Goal: Information Seeking & Learning: Learn about a topic

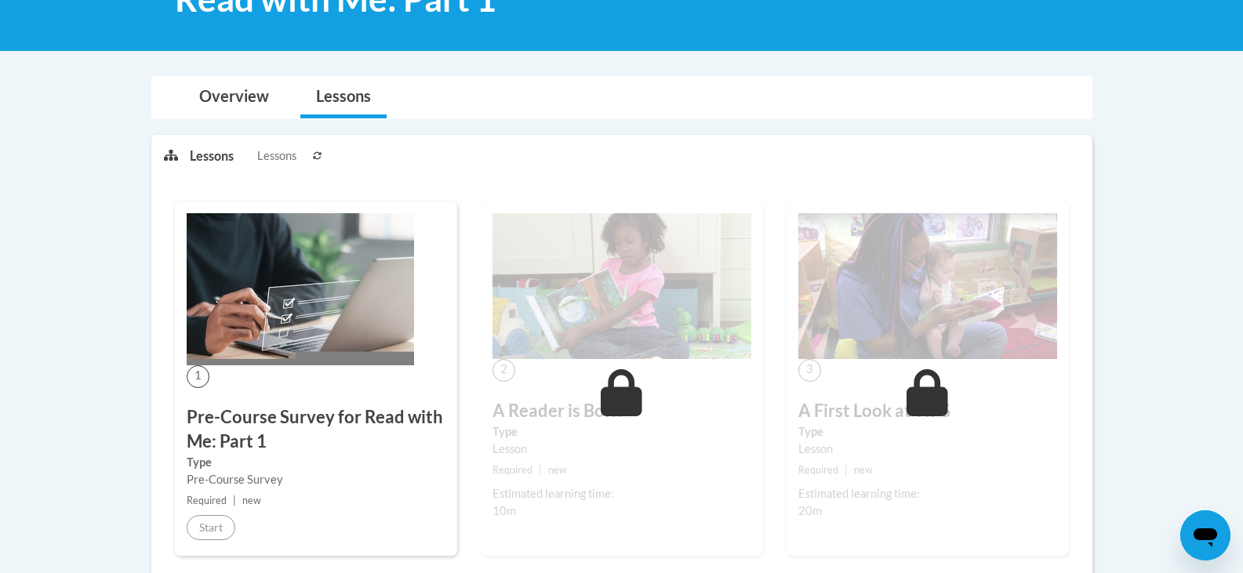
scroll to position [274, 0]
drag, startPoint x: 100, startPoint y: 450, endPoint x: 102, endPoint y: 56, distance: 394.4
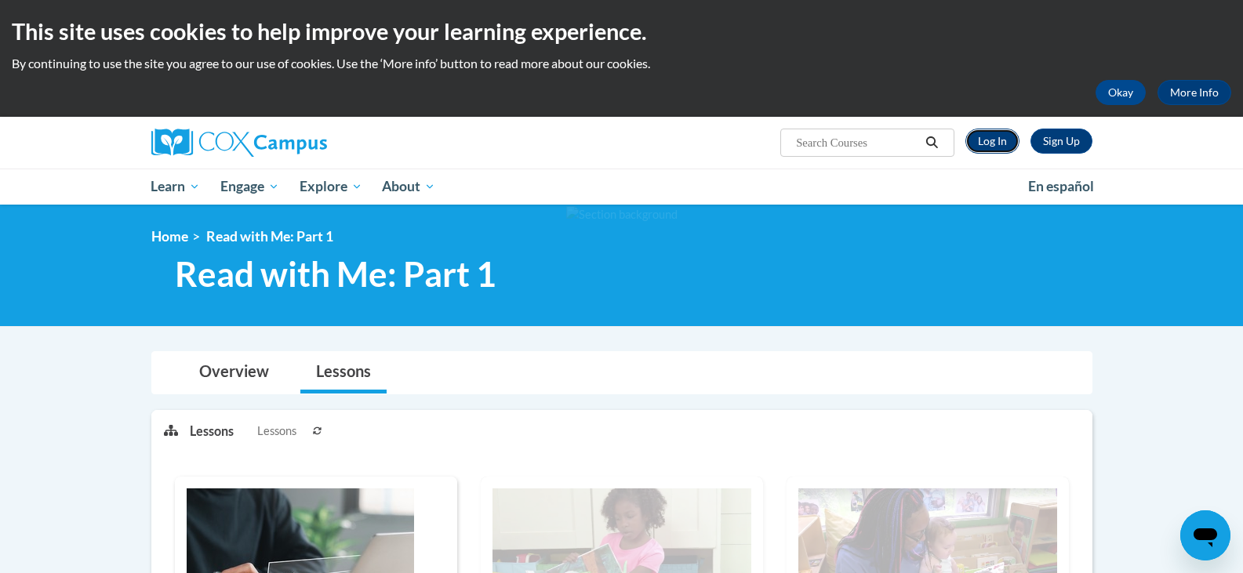
click at [986, 143] on link "Log In" at bounding box center [992, 141] width 54 height 25
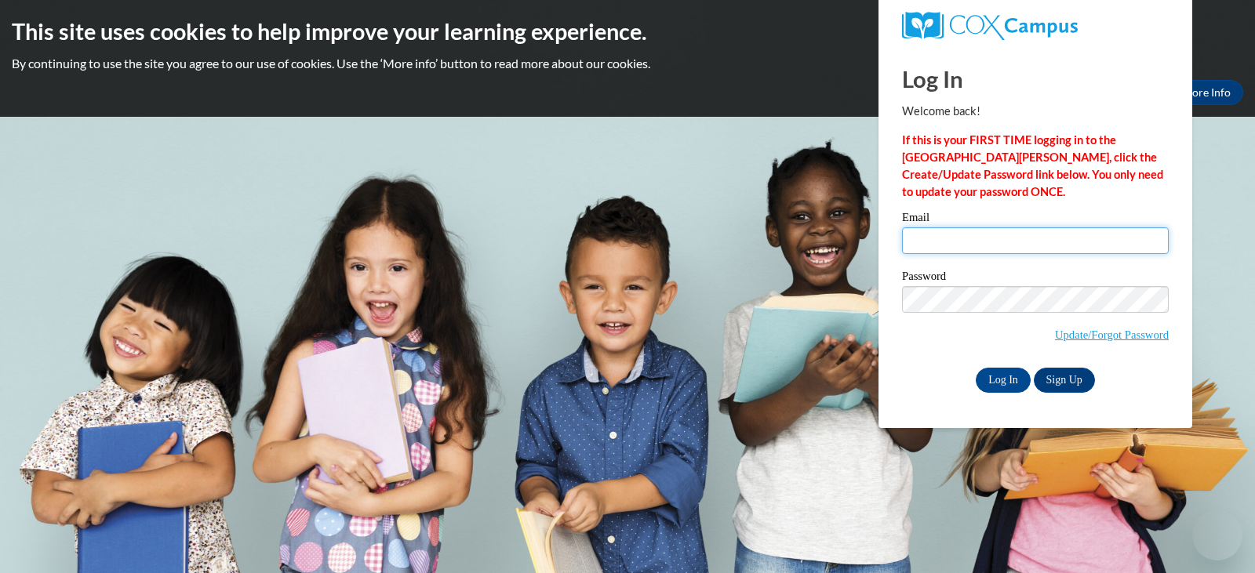
type input "consulaf@gmail.com"
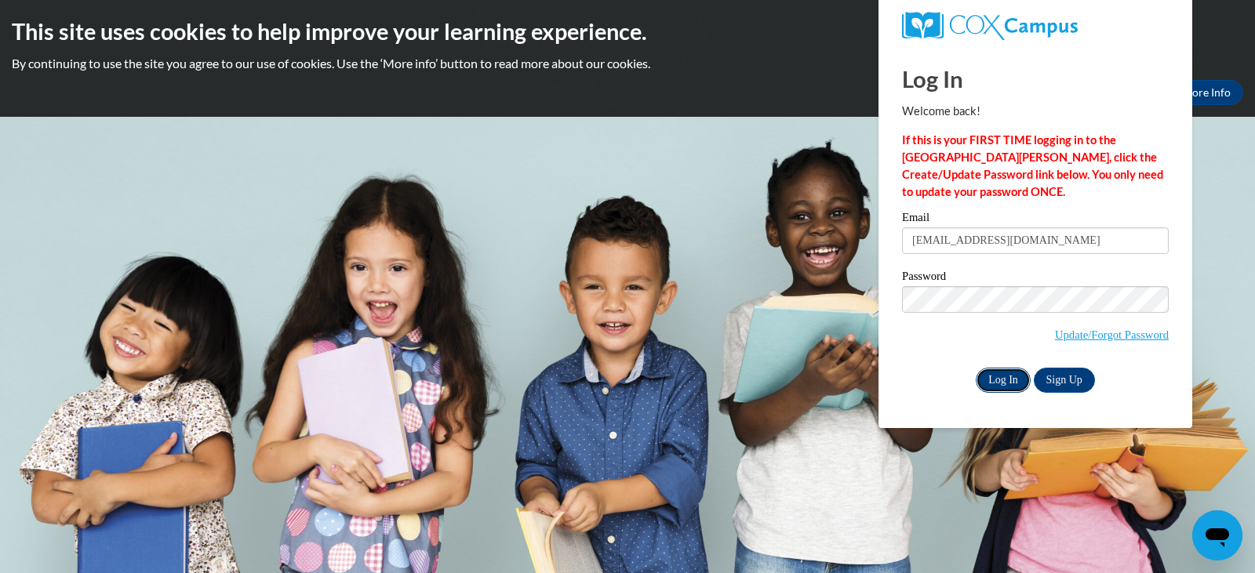
click at [1017, 378] on input "Log In" at bounding box center [1002, 380] width 55 height 25
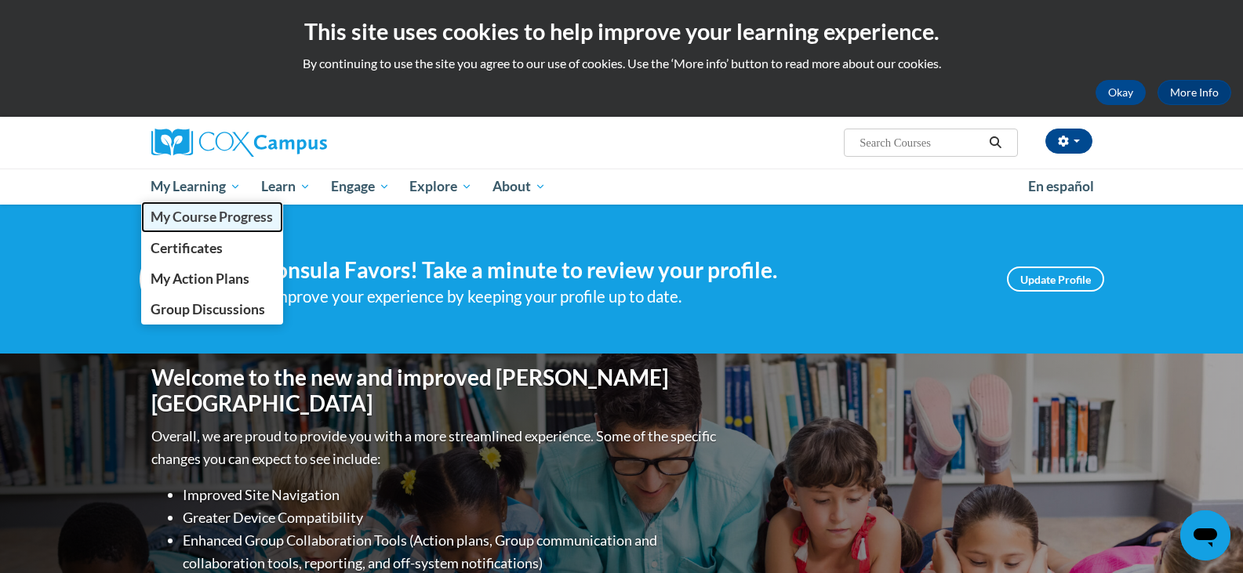
click at [209, 223] on span "My Course Progress" at bounding box center [212, 217] width 122 height 16
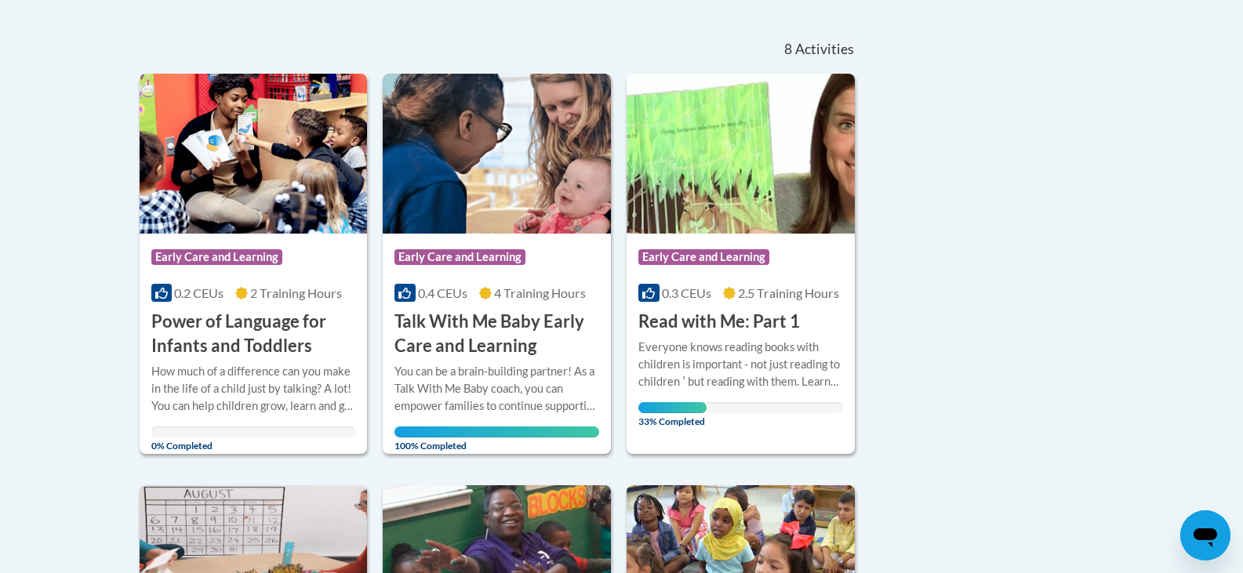
scroll to position [328, 0]
click at [760, 258] on span "Early Care and Learning" at bounding box center [703, 258] width 131 height 16
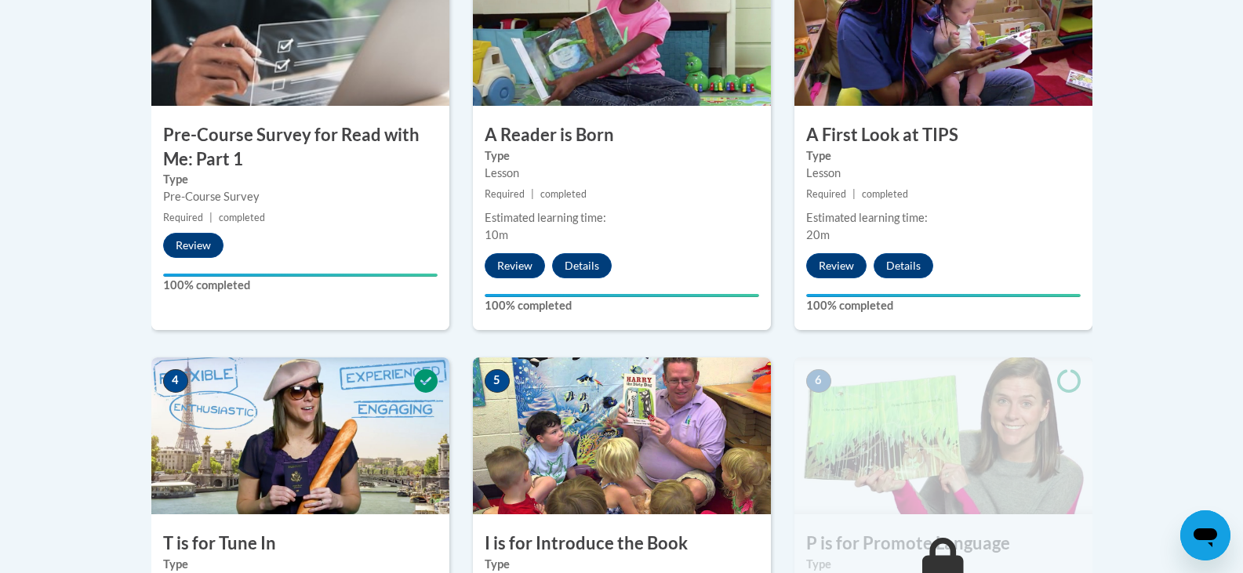
scroll to position [579, 0]
drag, startPoint x: 95, startPoint y: 466, endPoint x: 24, endPoint y: 345, distance: 140.3
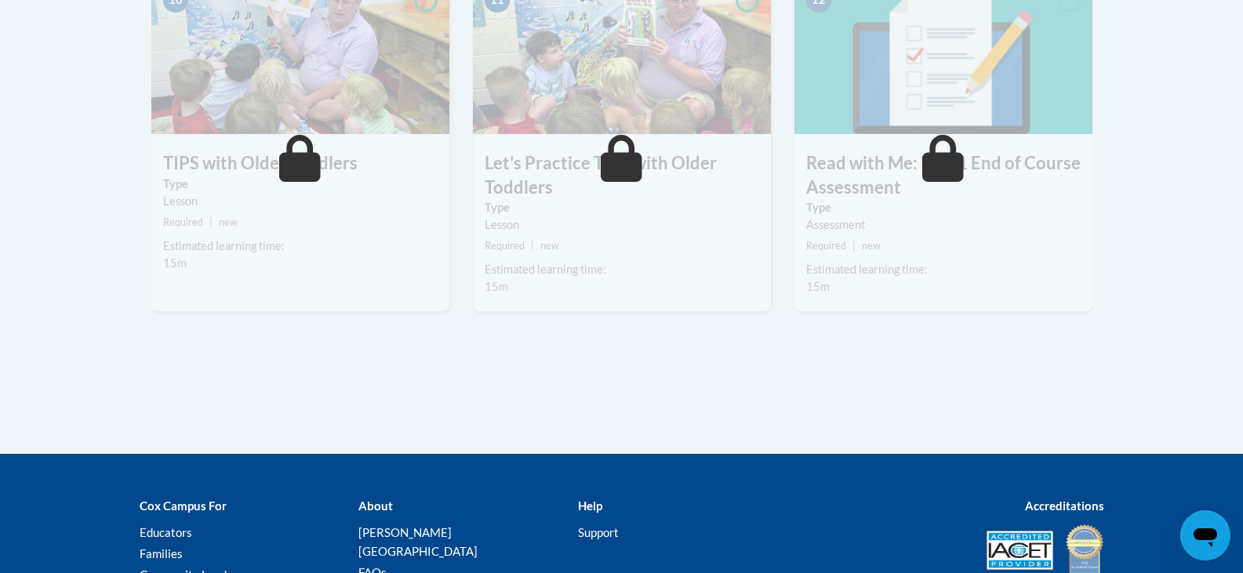
scroll to position [1708, 0]
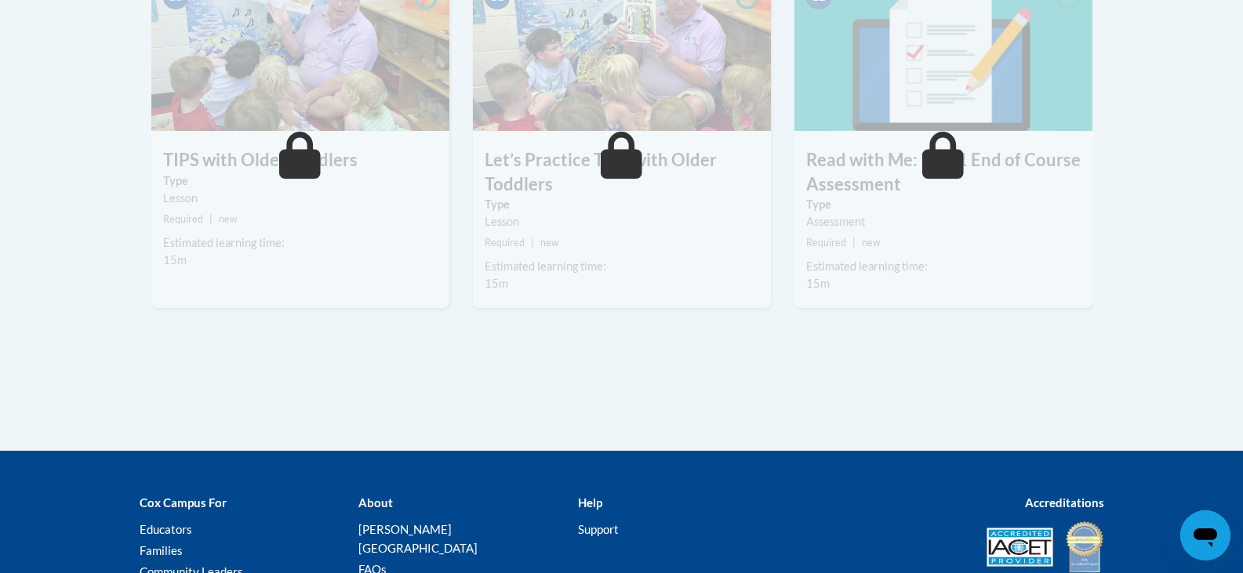
drag, startPoint x: 847, startPoint y: 356, endPoint x: 776, endPoint y: 401, distance: 84.0
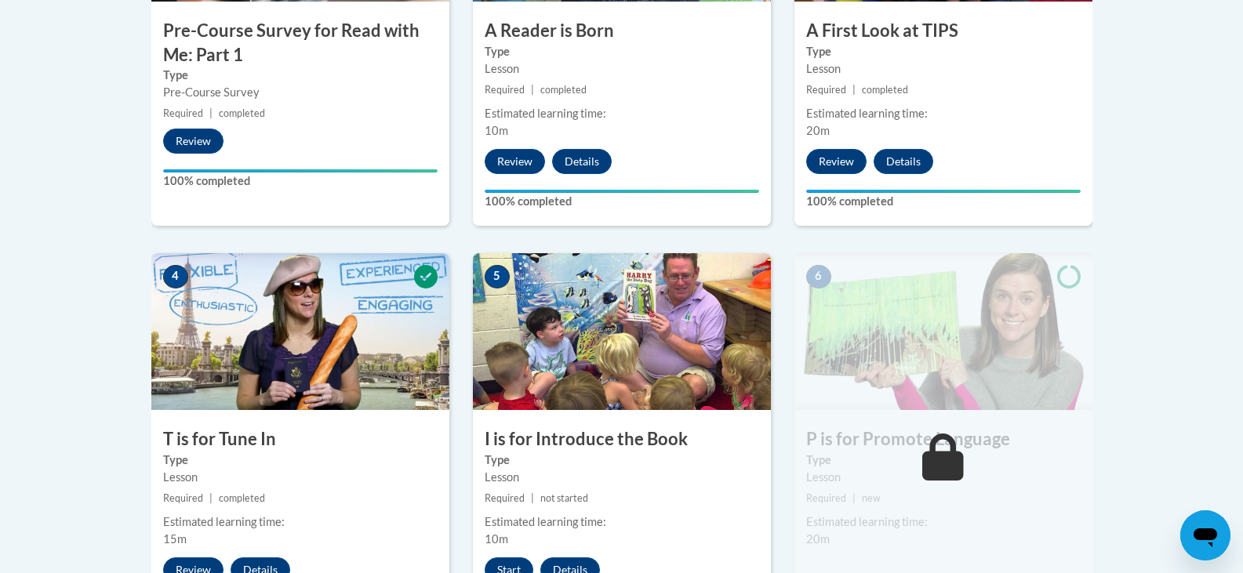
scroll to position [681, 0]
